Goal: Go to known website: Go to known website

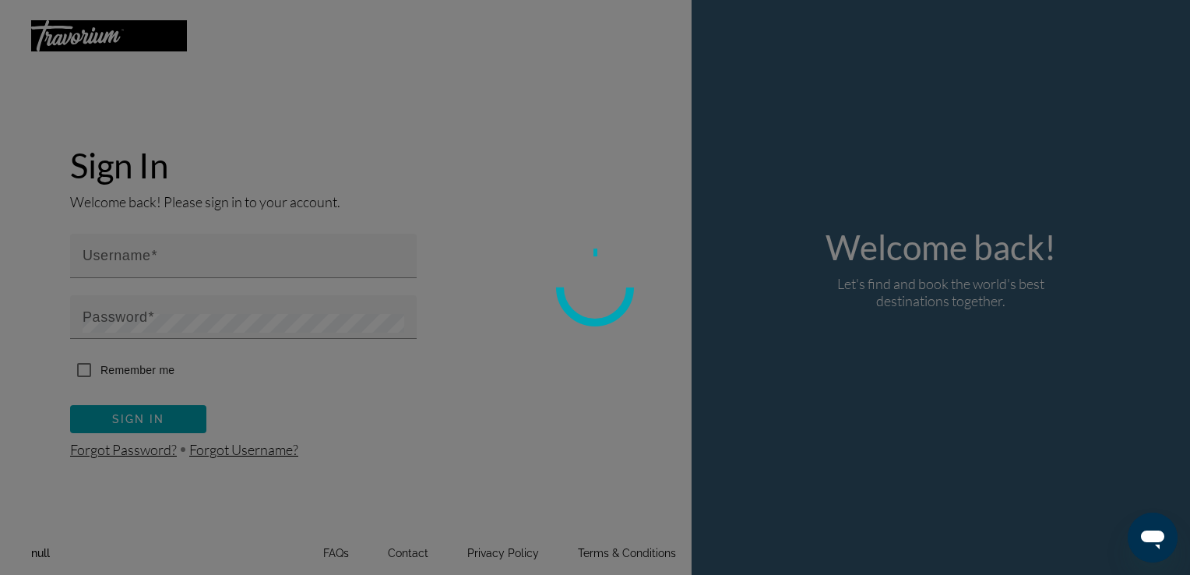
click at [866, 253] on div at bounding box center [595, 287] width 1190 height 575
